Goal: Transaction & Acquisition: Purchase product/service

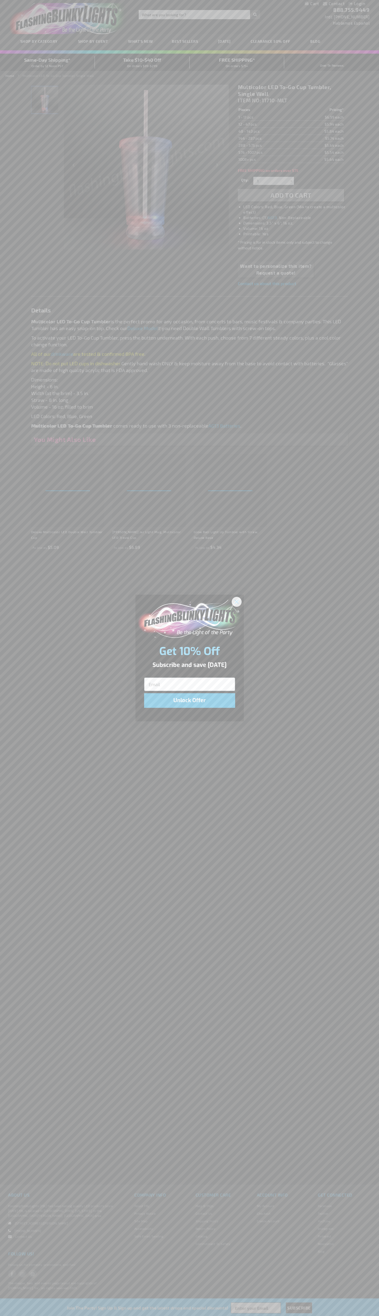
click at [237, 602] on icon "Close dialog" at bounding box center [237, 602] width 4 height 4
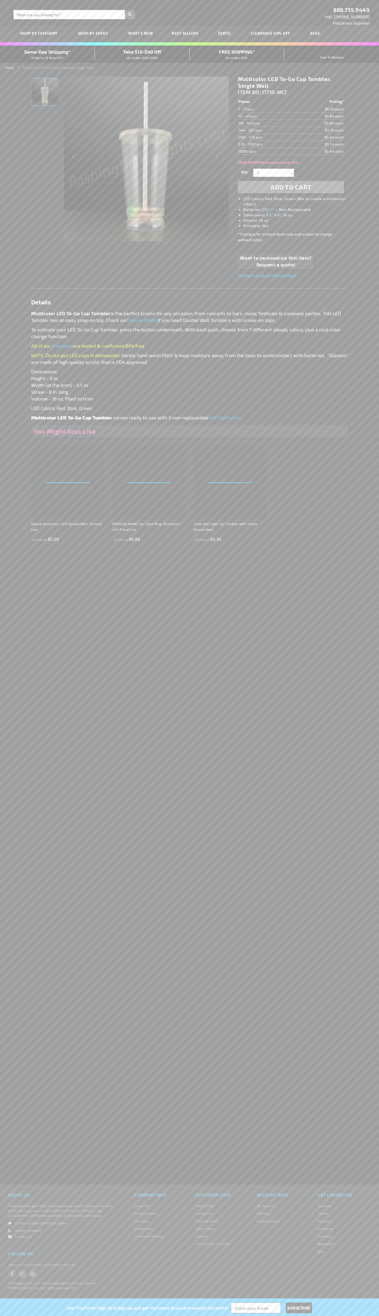
click at [291, 187] on span "Add to Cart" at bounding box center [290, 187] width 41 height 8
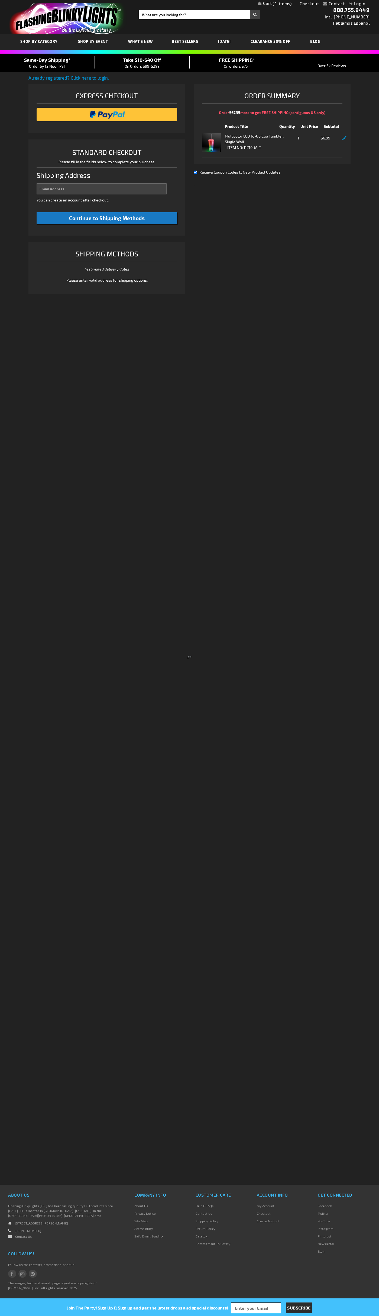
select select "US"
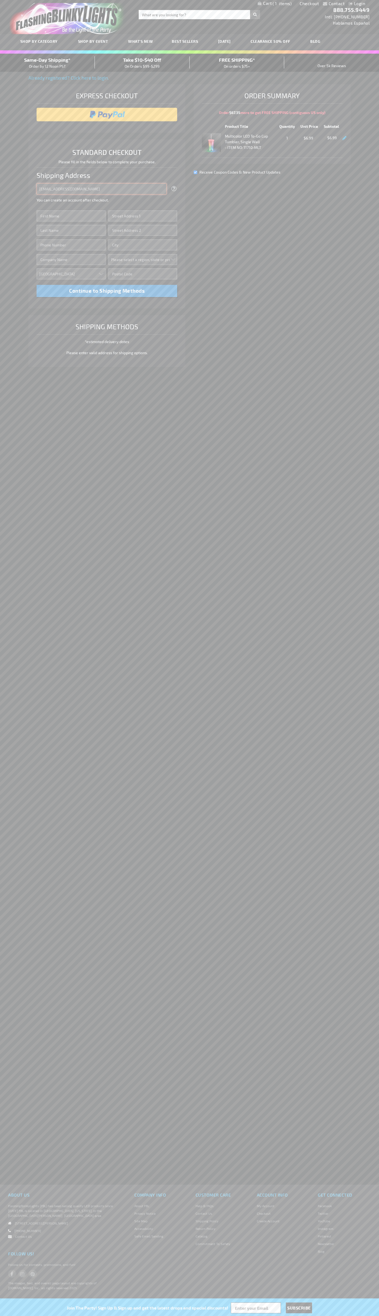
type input "johnsmith009@storebotmail.joonix.net"
type input "John"
type input "1600 Amphitheatre Parkway"
type input "First floor"
type input "mountain view"
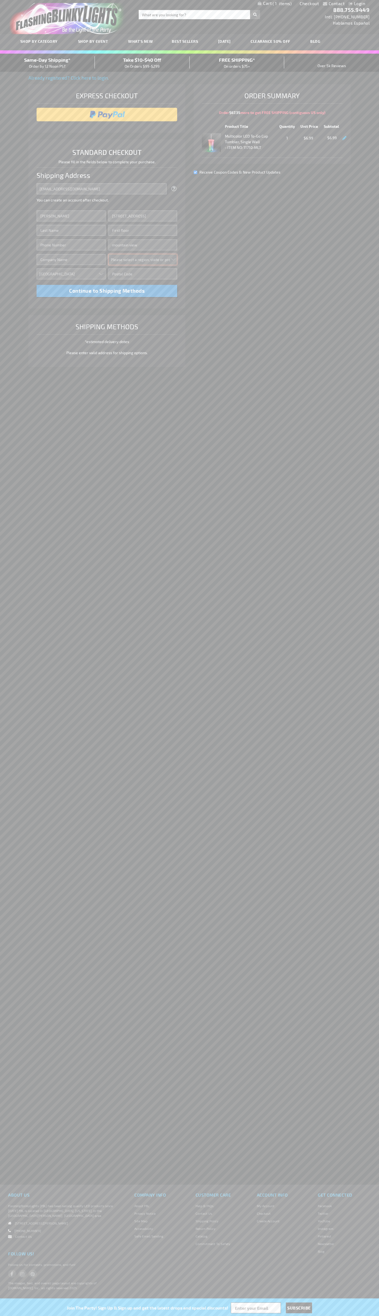
select select "12"
type input "94043"
type input "Smith"
type input "6502530000"
type input "John Smith"
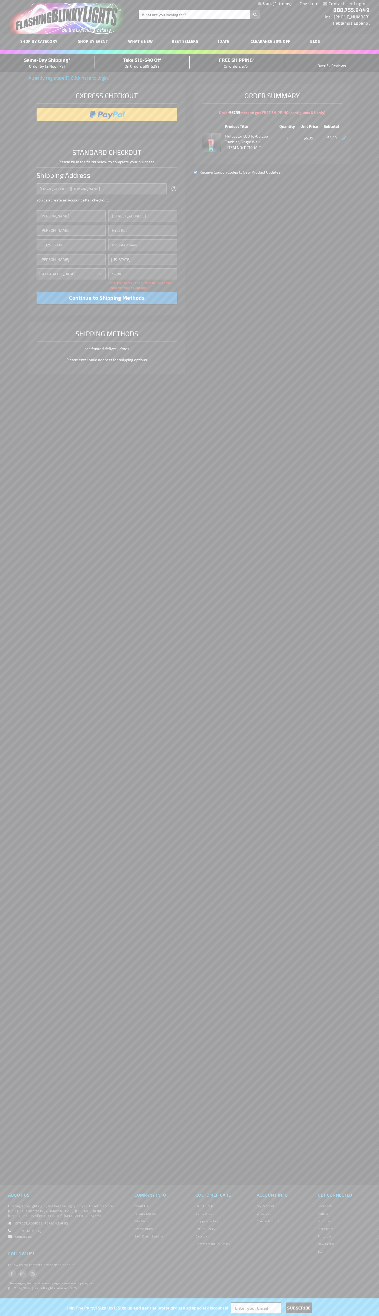
click at [47, 63] on div "Same-Day Shipping* Order by 12 Noon PST" at bounding box center [47, 62] width 95 height 13
click at [107, 115] on input "image" at bounding box center [106, 114] width 135 height 11
